Goal: Information Seeking & Learning: Find specific page/section

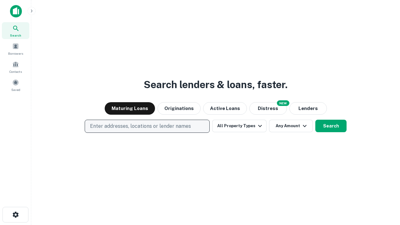
click at [147, 126] on p "Enter addresses, locations or lender names" at bounding box center [140, 127] width 101 height 8
type input "**********"
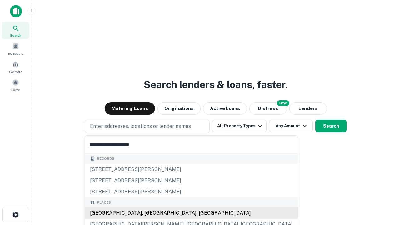
click at [149, 213] on div "[GEOGRAPHIC_DATA], [GEOGRAPHIC_DATA], [GEOGRAPHIC_DATA]" at bounding box center [191, 213] width 213 height 11
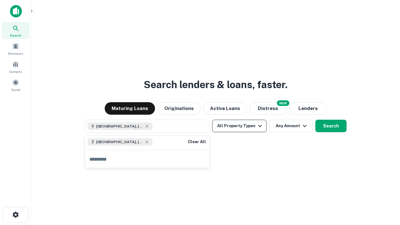
click at [239, 126] on button "All Property Types" at bounding box center [239, 126] width 54 height 13
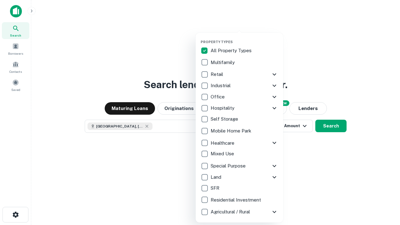
click at [244, 38] on button "button" at bounding box center [245, 38] width 88 height 0
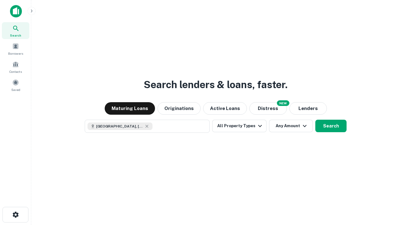
scroll to position [10, 0]
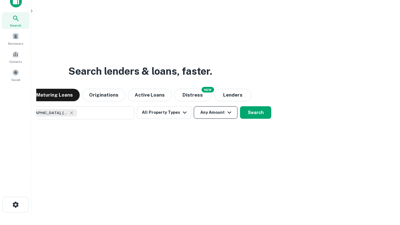
click at [194, 106] on button "Any Amount" at bounding box center [216, 112] width 44 height 13
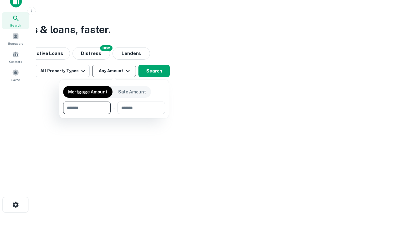
type input "*******"
click at [114, 114] on button "button" at bounding box center [114, 114] width 102 height 0
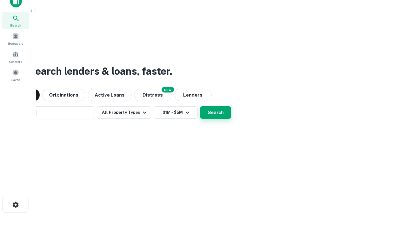
click at [200, 106] on button "Search" at bounding box center [215, 112] width 31 height 13
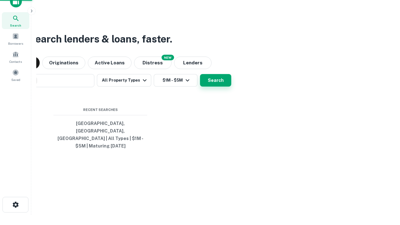
scroll to position [20, 177]
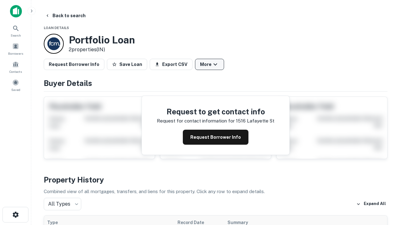
click at [209, 64] on button "More" at bounding box center [209, 64] width 29 height 11
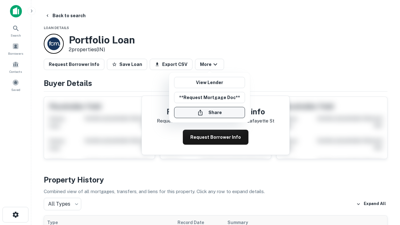
click at [209, 113] on button "Share" at bounding box center [209, 112] width 71 height 11
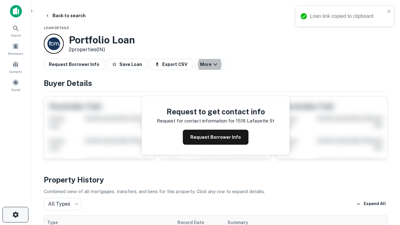
click at [15, 215] on icon "button" at bounding box center [16, 215] width 8 height 8
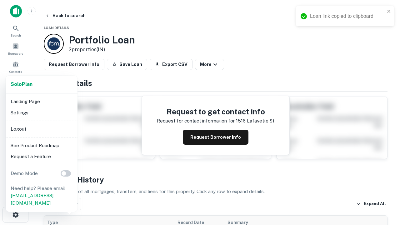
click at [41, 129] on li "Logout" at bounding box center [41, 128] width 67 height 11
